Goal: Task Accomplishment & Management: Manage account settings

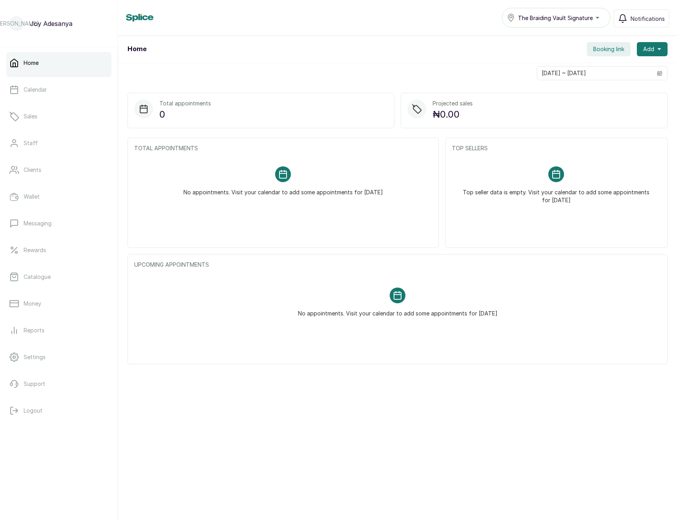
click at [603, 39] on div "Home Booking link Add" at bounding box center [397, 49] width 559 height 27
click at [602, 49] on div "Home Booking link Add [DATE] ~ [DATE] Total appointments 0 Projected sales ₦0.0…" at bounding box center [397, 272] width 559 height 473
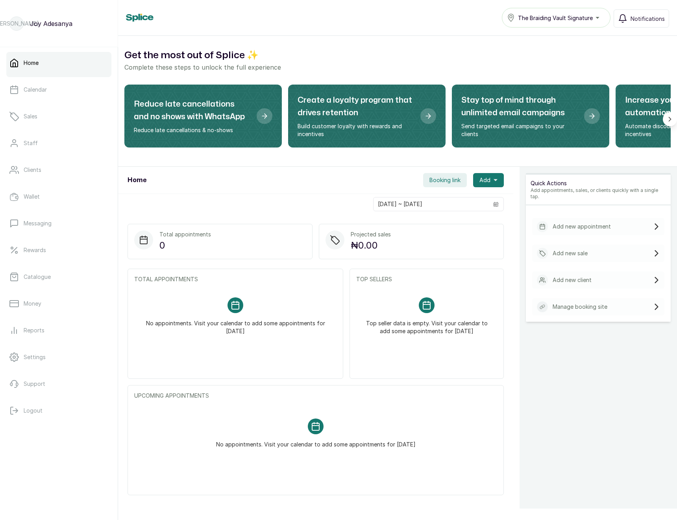
click at [450, 179] on span "Booking link" at bounding box center [444, 180] width 31 height 8
click at [434, 237] on button "Share" at bounding box center [440, 244] width 52 height 19
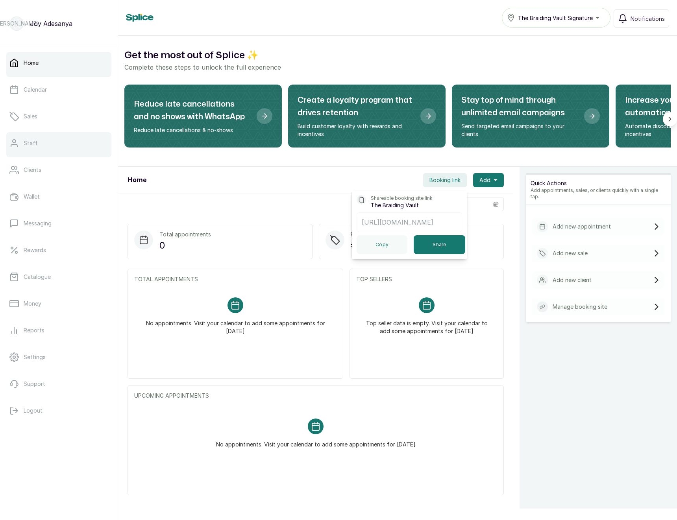
click at [57, 139] on link "Staff" at bounding box center [58, 143] width 105 height 22
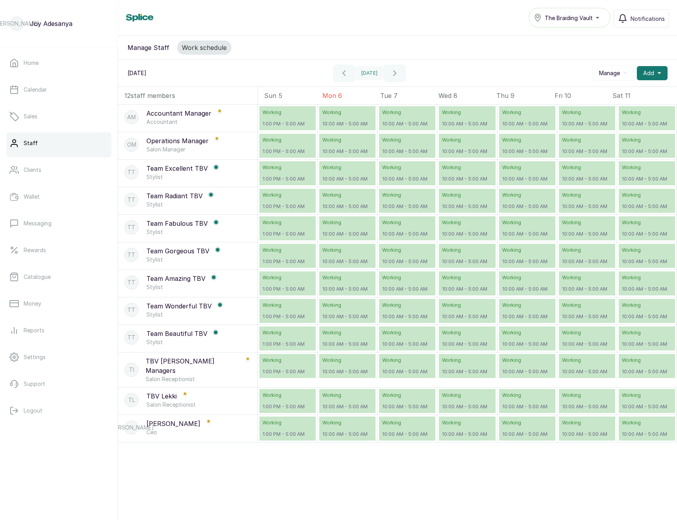
click at [559, 20] on span "The Braiding Vault" at bounding box center [569, 18] width 48 height 8
click at [397, 30] on div "Staff The Braiding Vault The Braiding Vault Signature The Braiding Vault Notifi…" at bounding box center [397, 18] width 559 height 36
click at [37, 363] on link "Settings" at bounding box center [58, 357] width 105 height 22
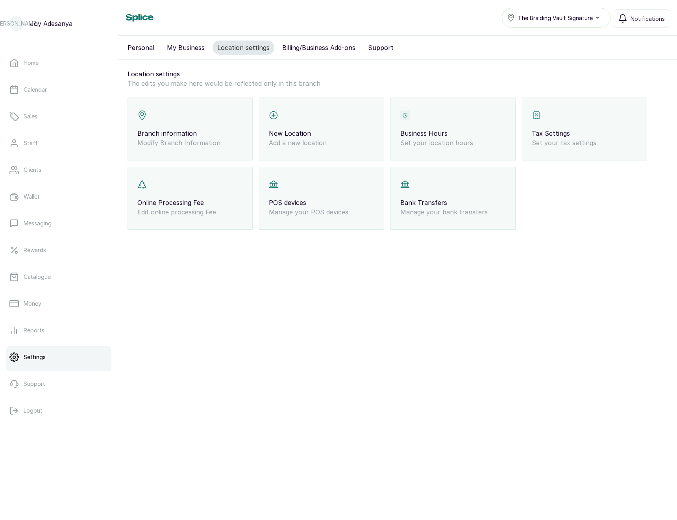
click at [450, 143] on p "Set your location hours" at bounding box center [452, 142] width 105 height 9
